Goal: Task Accomplishment & Management: Manage account settings

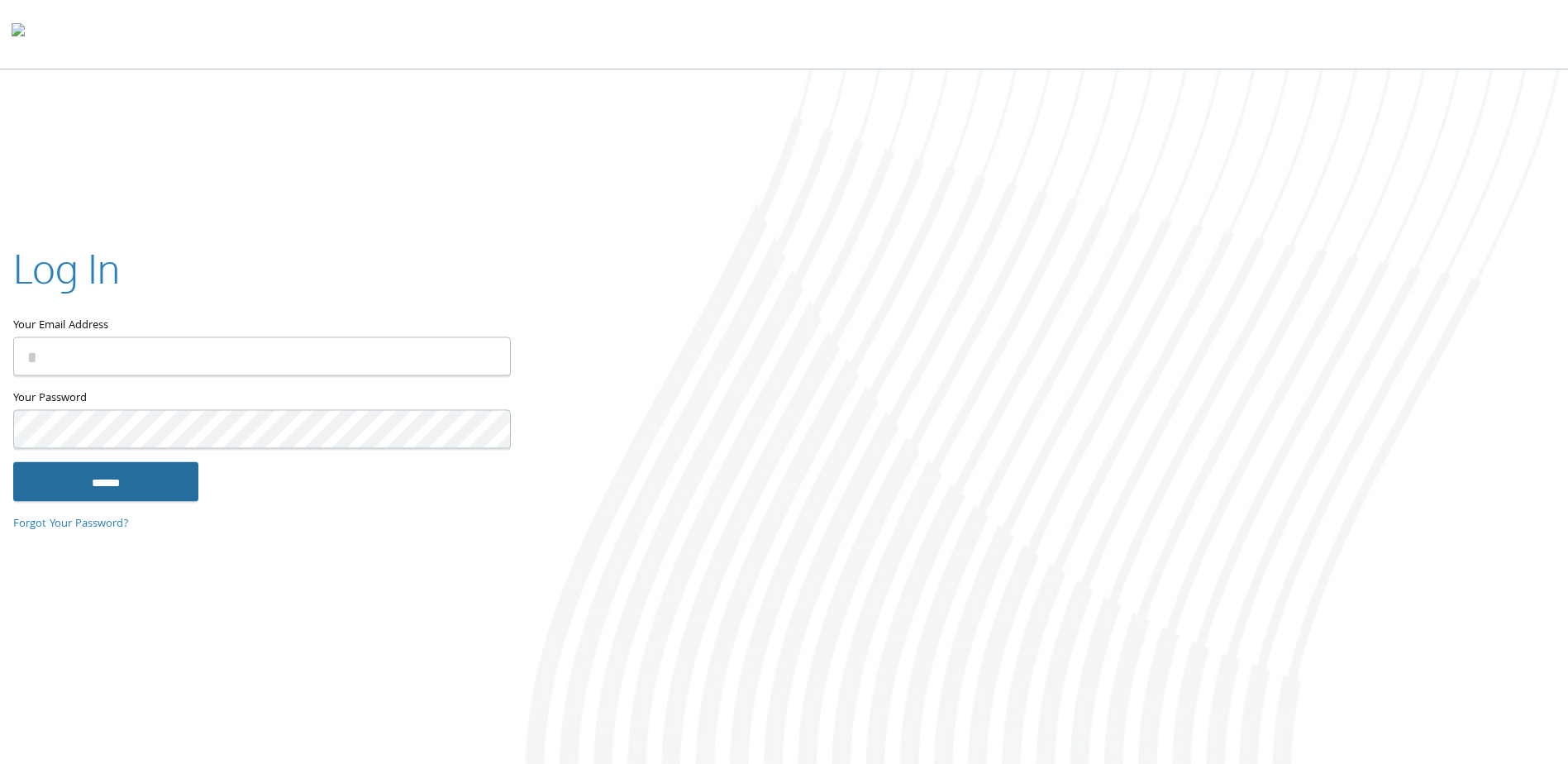
type input "**********"
click at [96, 476] on input "******" at bounding box center [106, 482] width 185 height 40
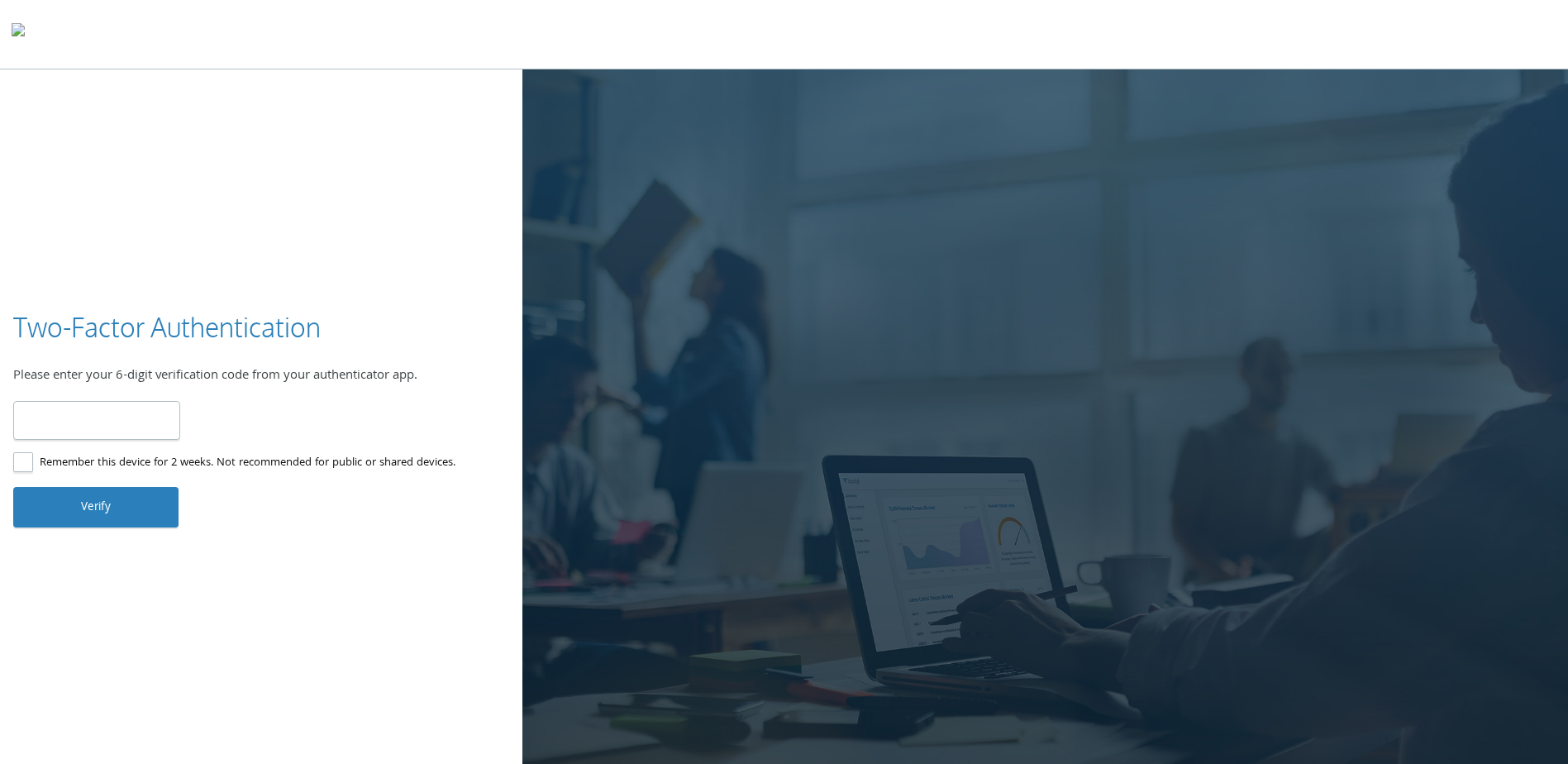
type input "******"
